Goal: Obtain resource: Download file/media

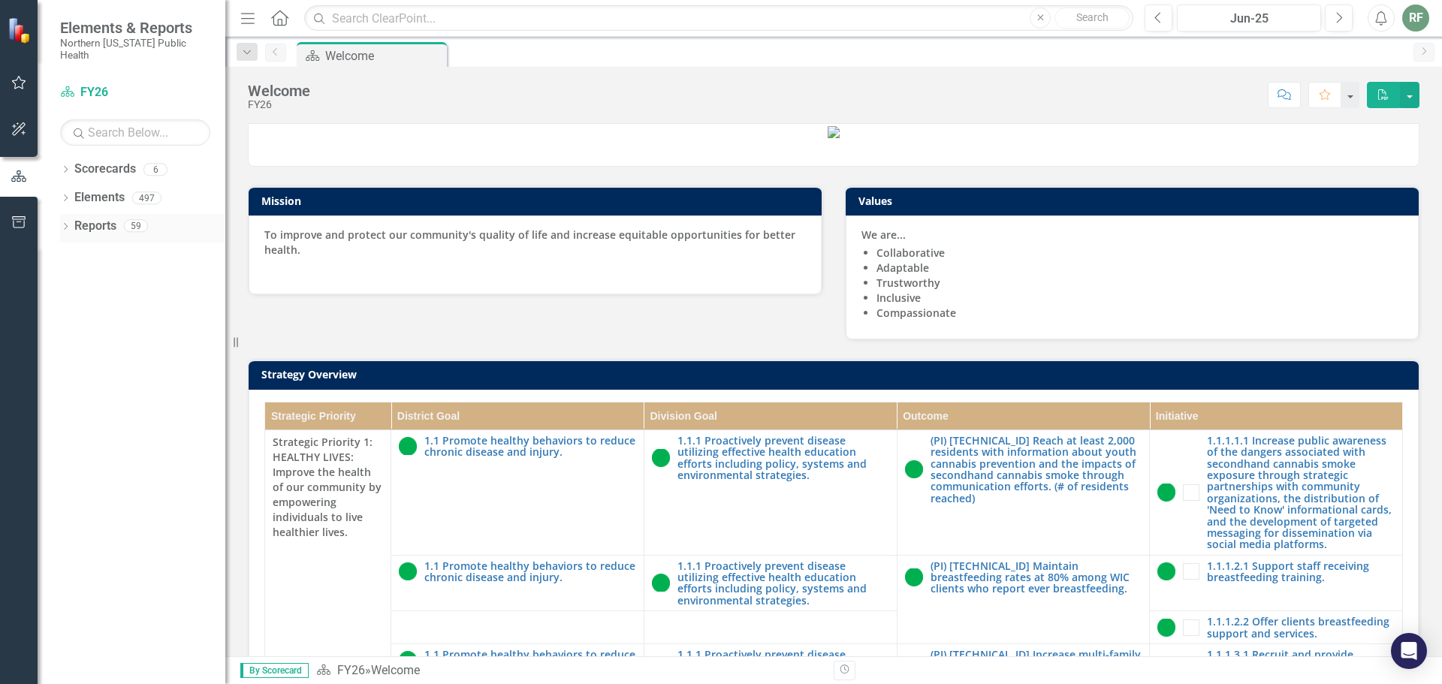
click at [75, 219] on link "Reports" at bounding box center [95, 226] width 42 height 17
click at [63, 224] on icon "Dropdown" at bounding box center [65, 228] width 11 height 8
click at [69, 388] on icon "Dropdown" at bounding box center [72, 392] width 11 height 8
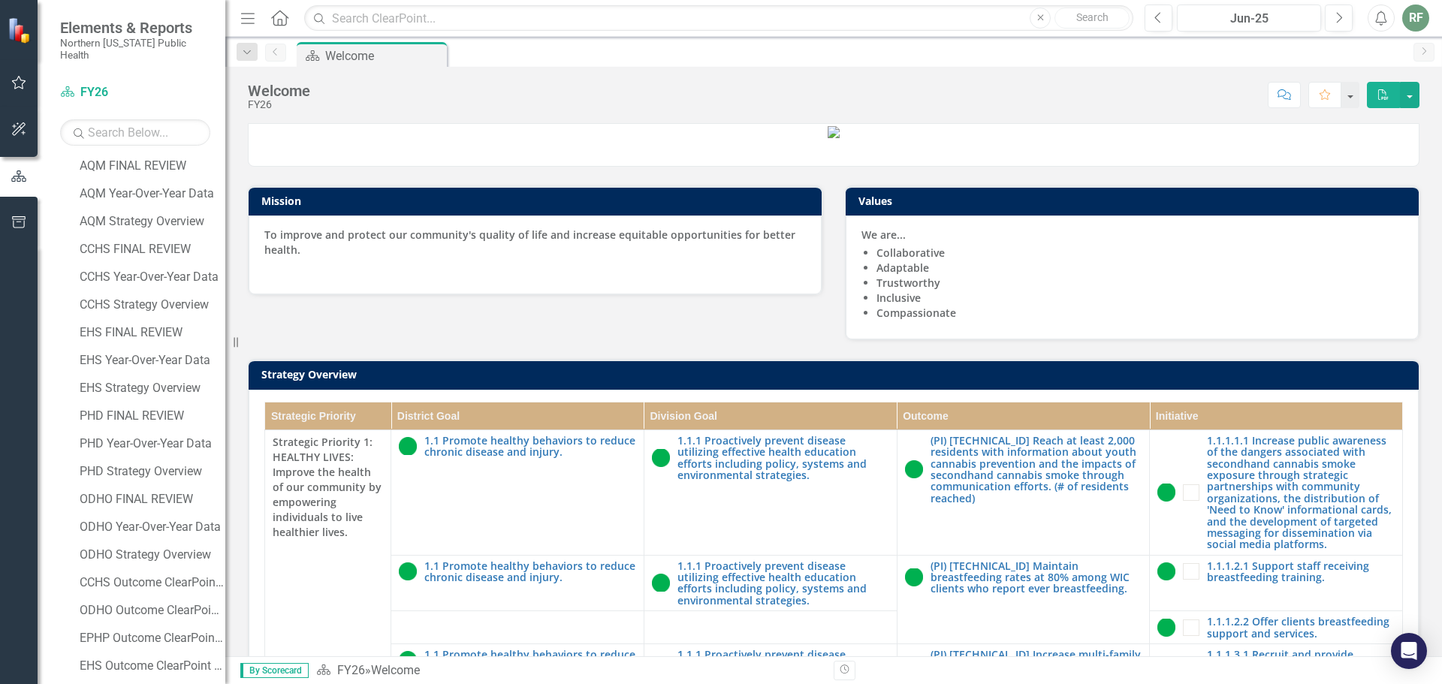
scroll to position [375, 0]
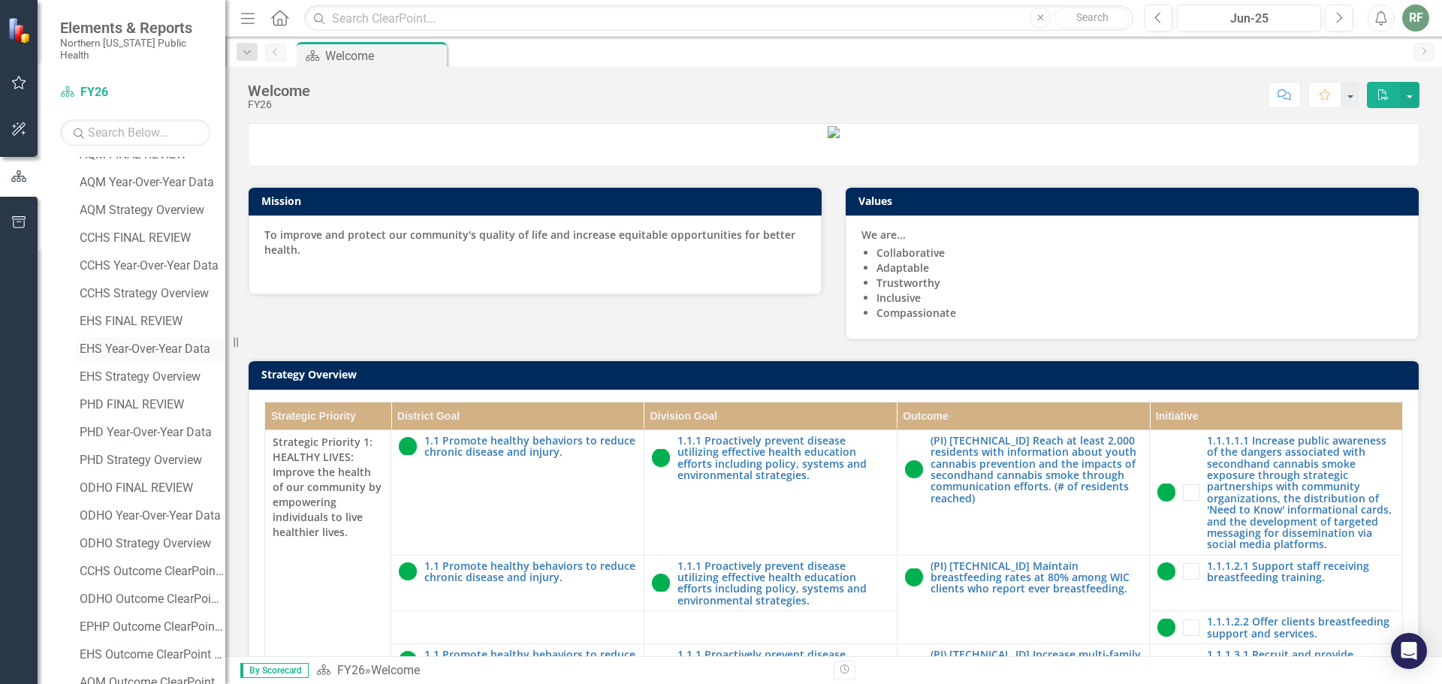
click at [152, 342] on div "EHS Year-Over-Year Data" at bounding box center [153, 349] width 146 height 14
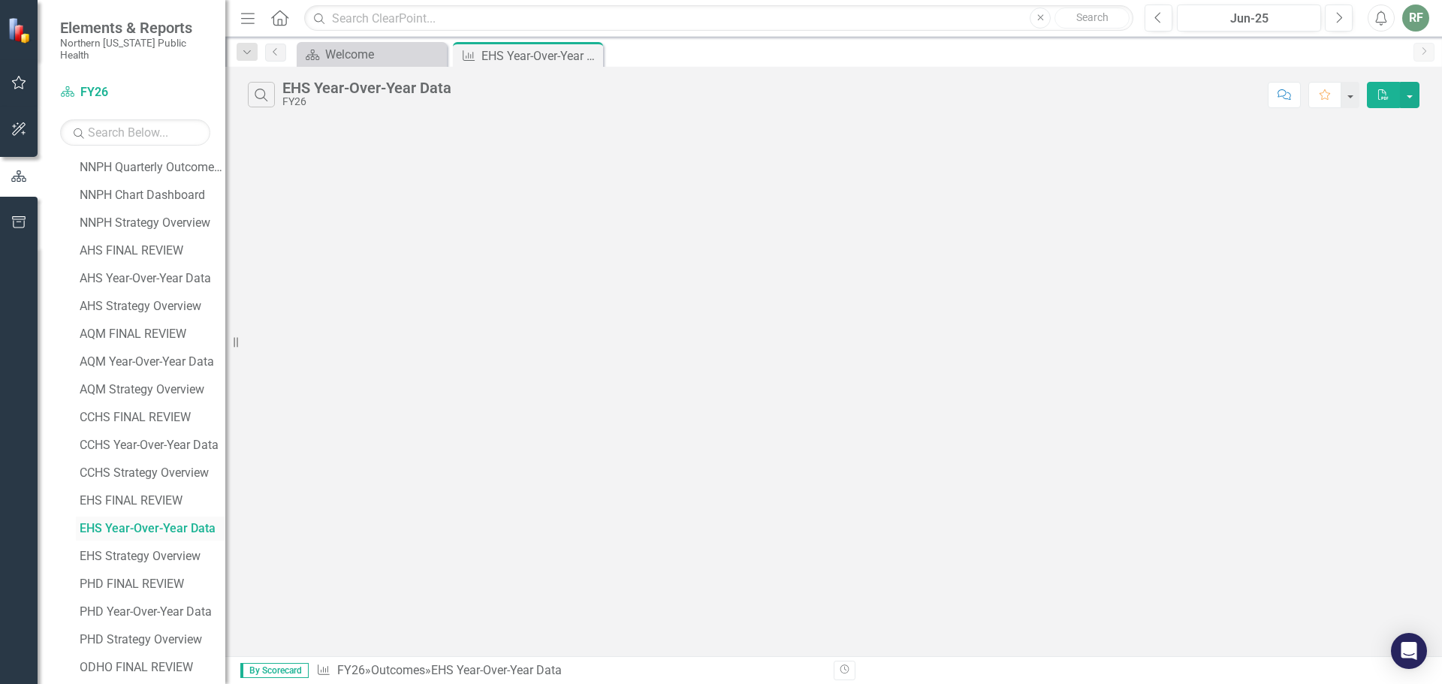
scroll to position [41, 0]
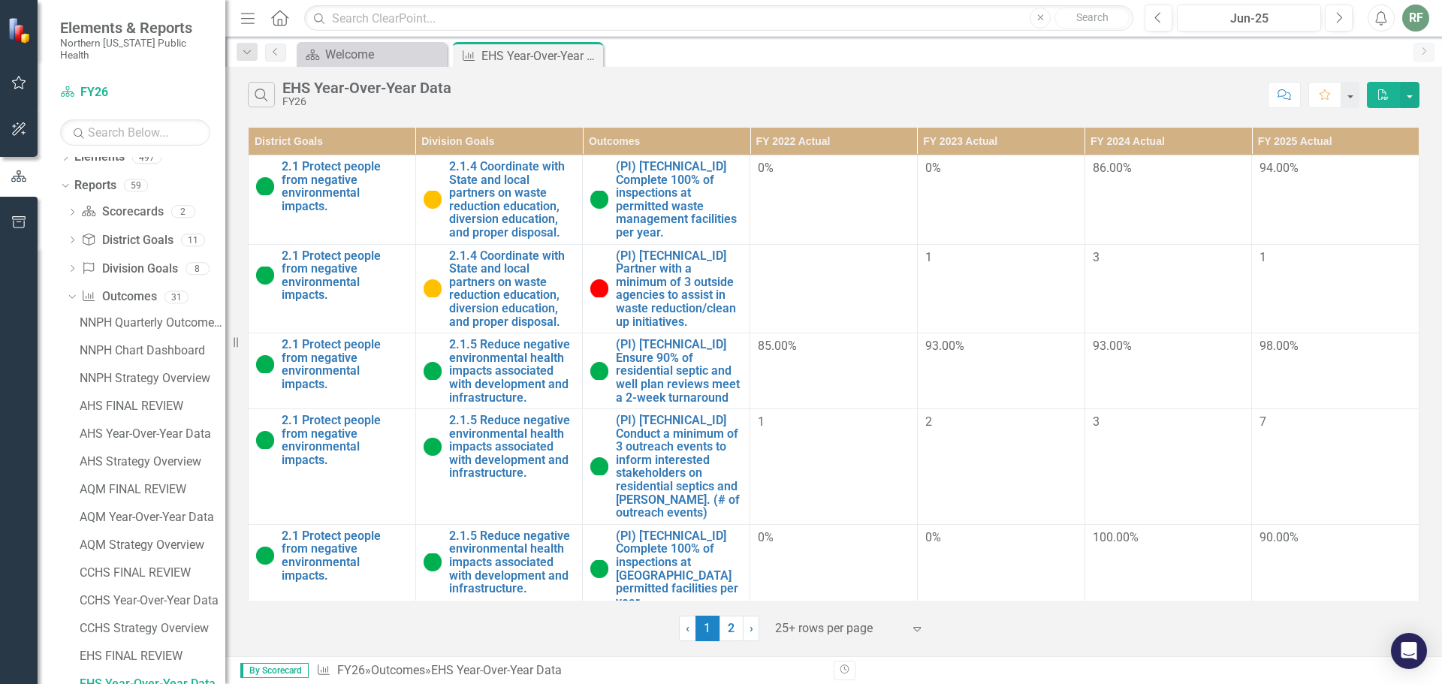
click at [1337, 347] on div "98.00%" at bounding box center [1335, 346] width 152 height 17
click at [1414, 91] on button "button" at bounding box center [1410, 95] width 20 height 26
click at [1383, 157] on link "Excel Export to Excel" at bounding box center [1359, 151] width 119 height 28
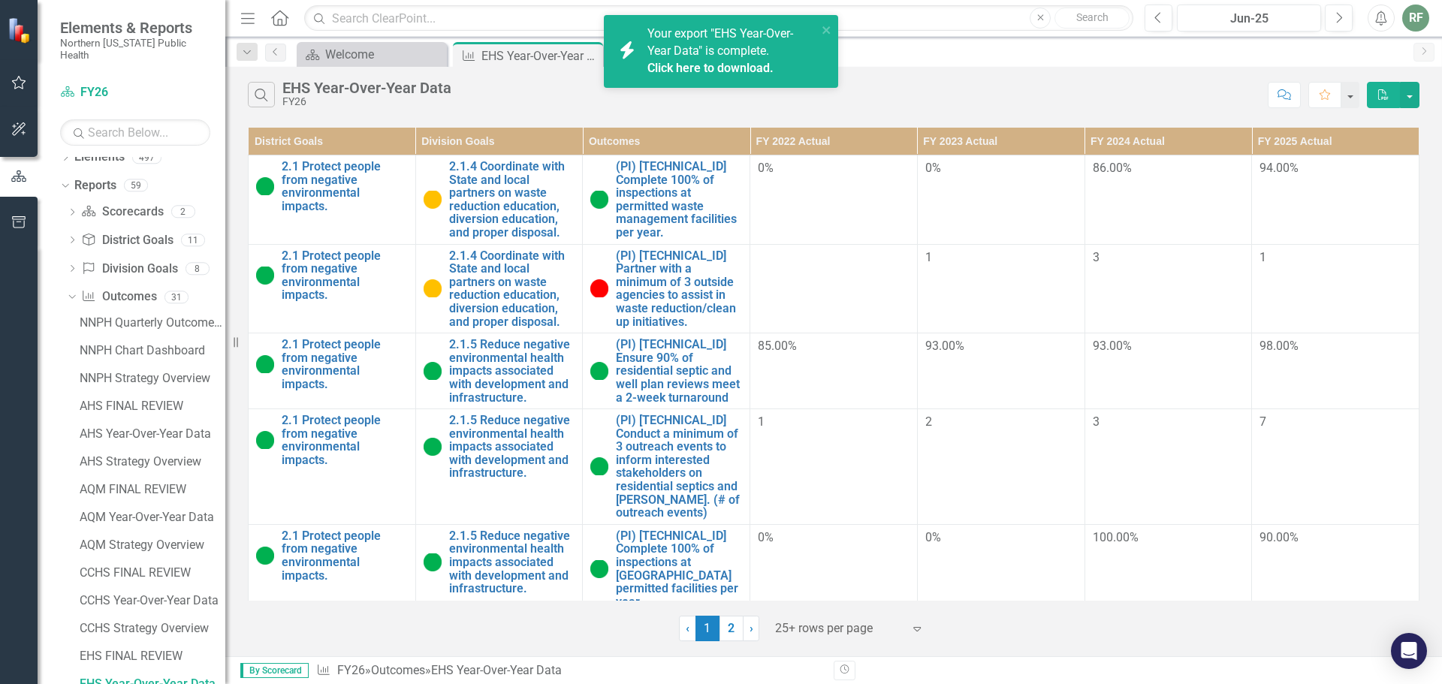
click at [748, 67] on link "Click here to download." at bounding box center [710, 68] width 126 height 14
